Goal: Task Accomplishment & Management: Check status

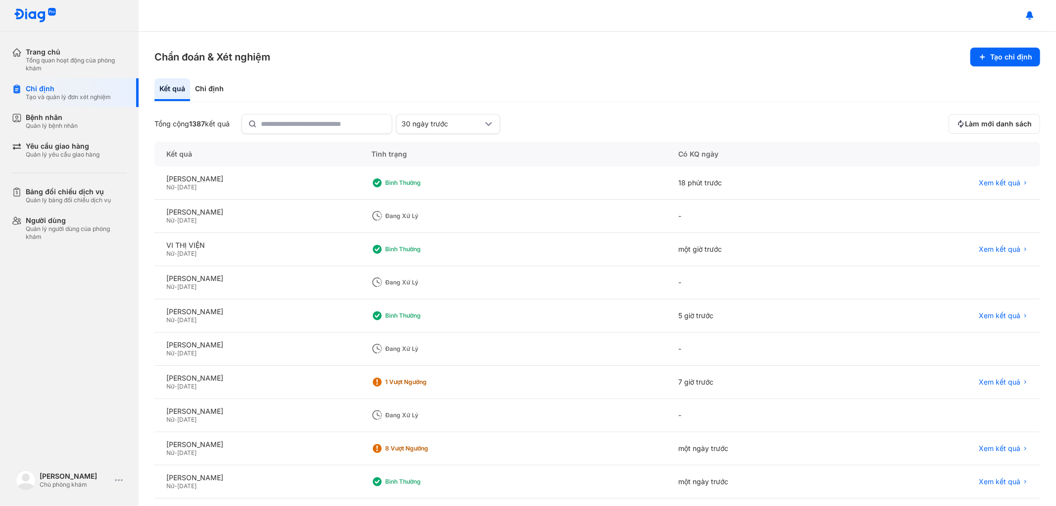
scroll to position [44, 0]
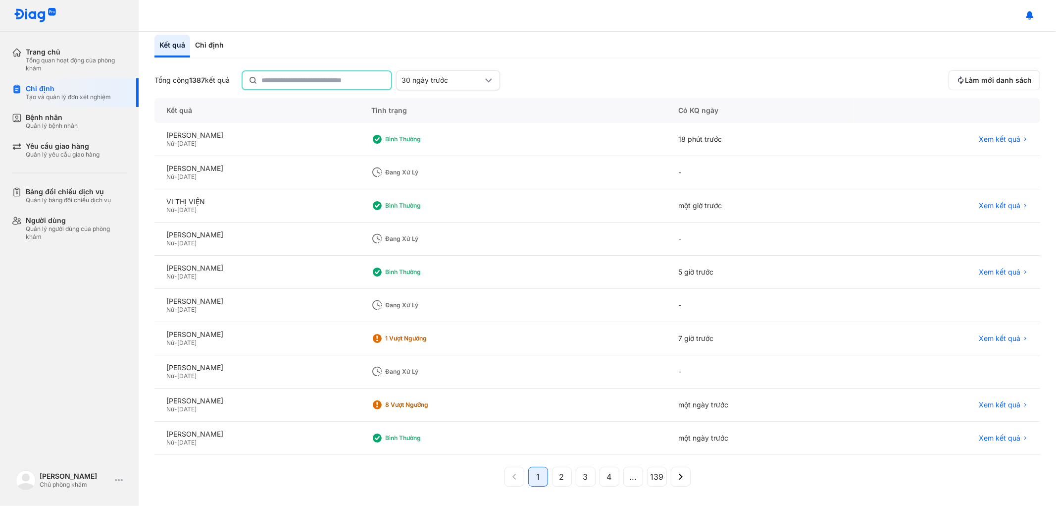
click at [305, 82] on input "text" at bounding box center [323, 80] width 124 height 18
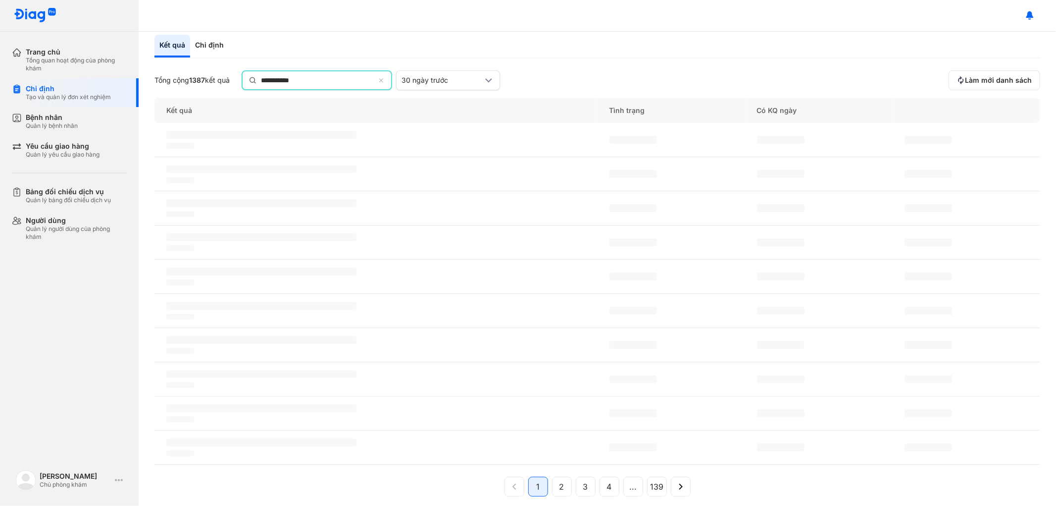
scroll to position [0, 0]
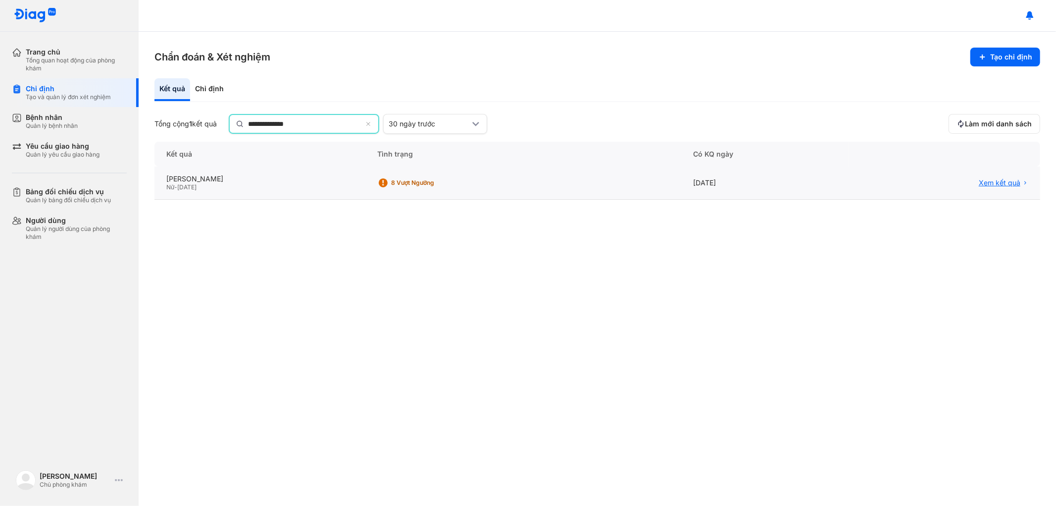
type input "**********"
click at [1004, 179] on span "Xem kết quả" at bounding box center [1000, 183] width 42 height 9
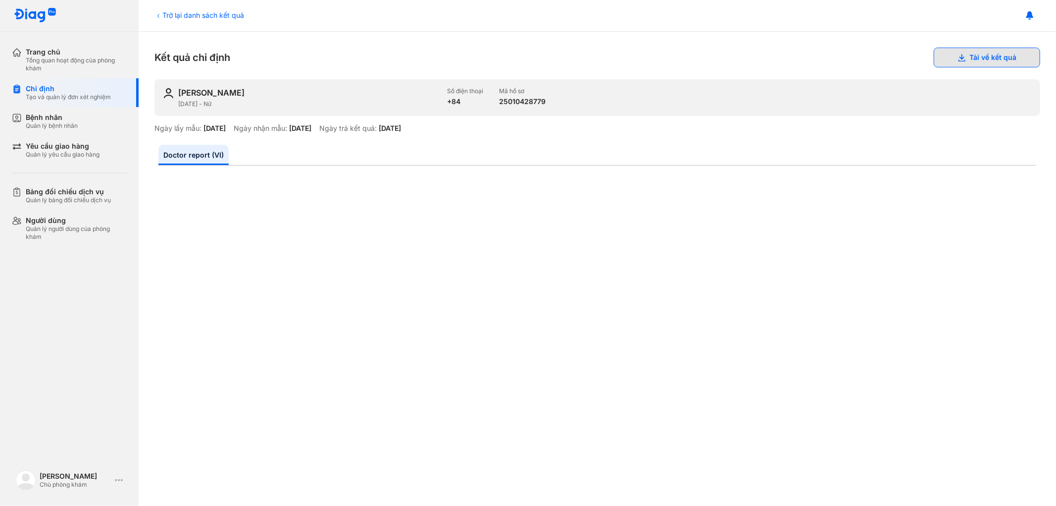
click at [964, 57] on button "Tải về kết quả" at bounding box center [987, 58] width 106 height 20
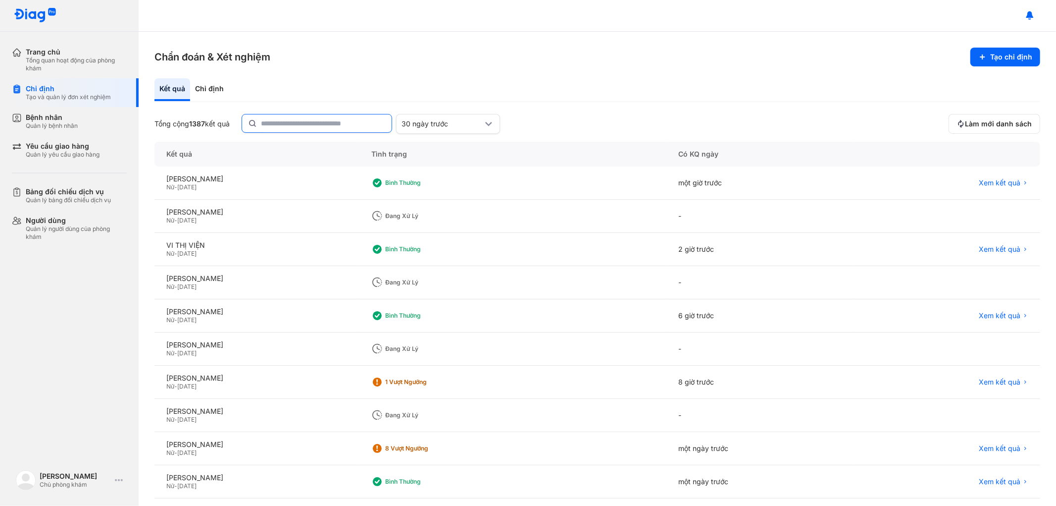
click at [305, 130] on input "text" at bounding box center [323, 123] width 125 height 18
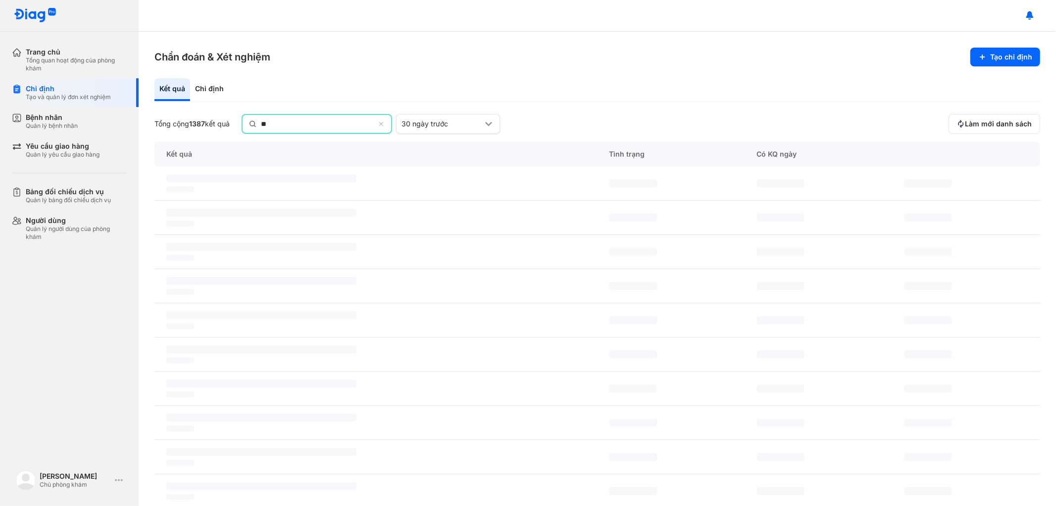
type input "*"
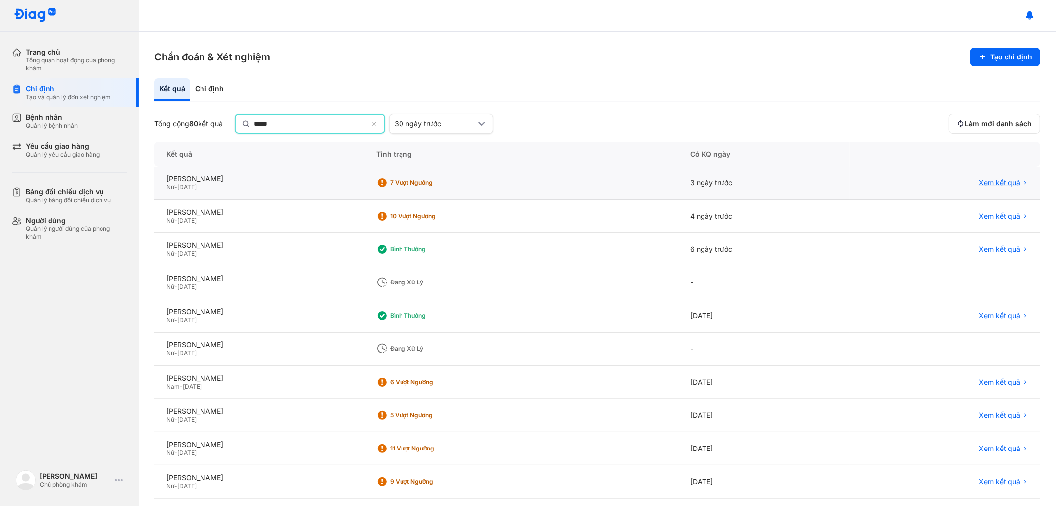
type input "****"
click at [979, 182] on span "Xem kết quả" at bounding box center [1000, 182] width 42 height 9
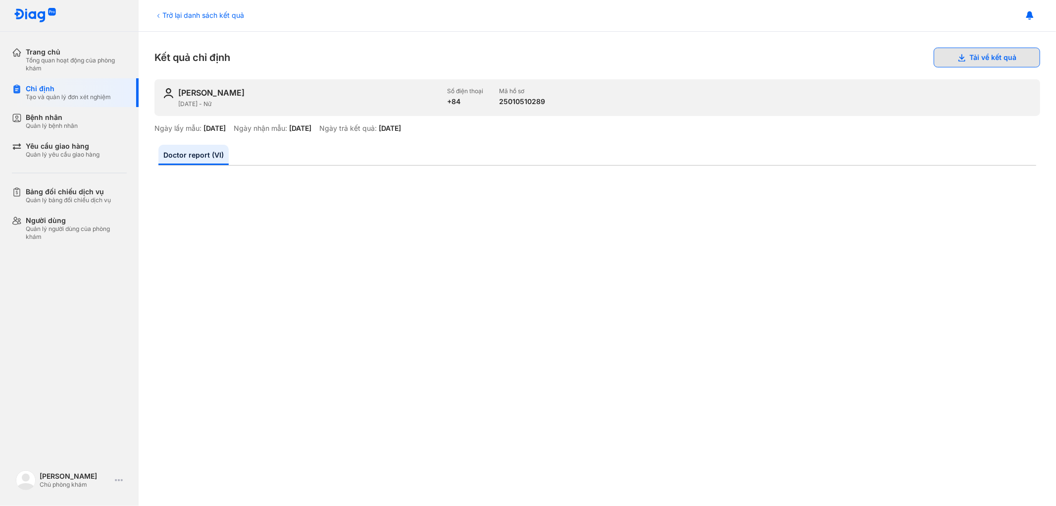
click at [969, 61] on button "Tải về kết quả" at bounding box center [987, 58] width 106 height 20
